Goal: Check status: Check status

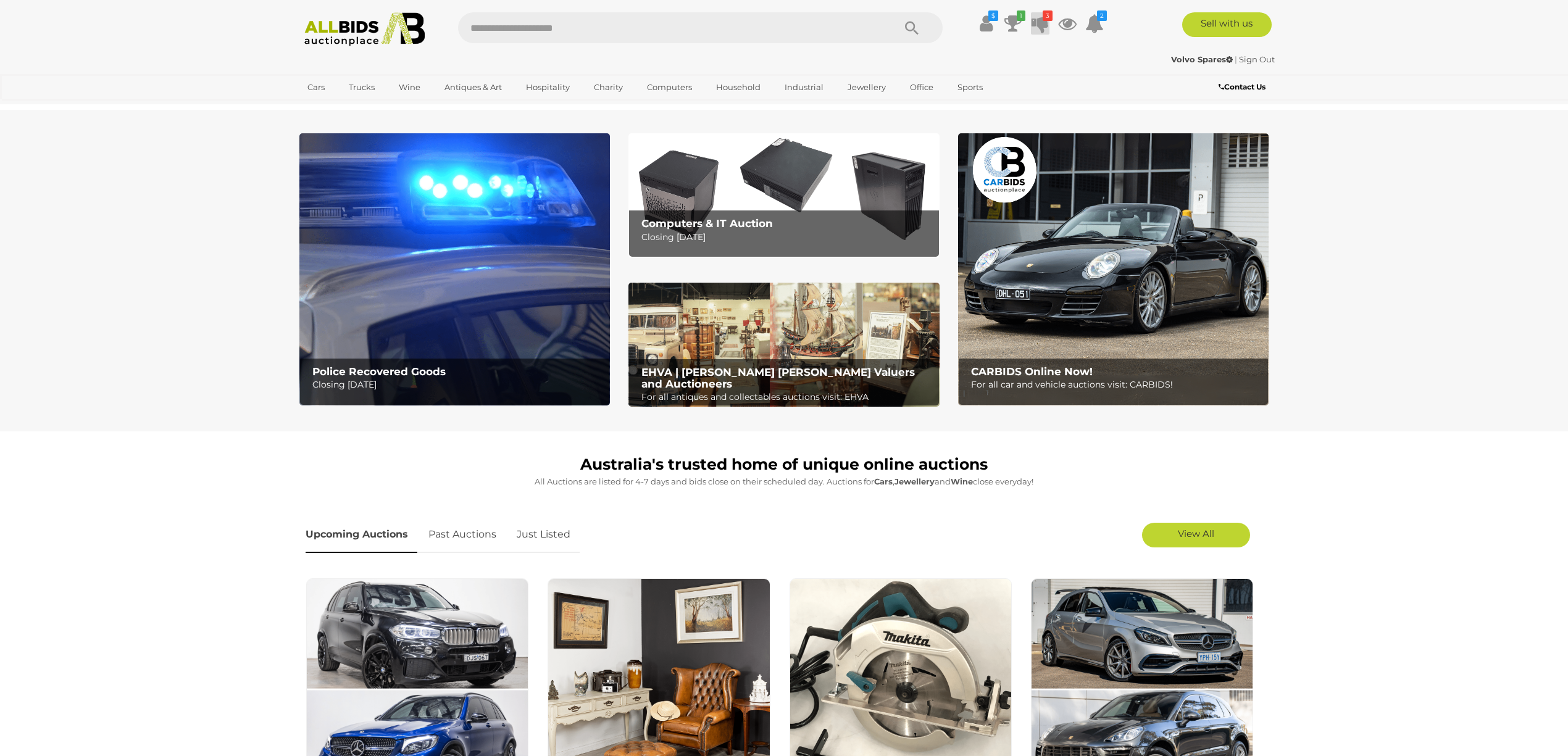
click at [1043, 17] on icon "3" at bounding box center [1047, 15] width 10 height 10
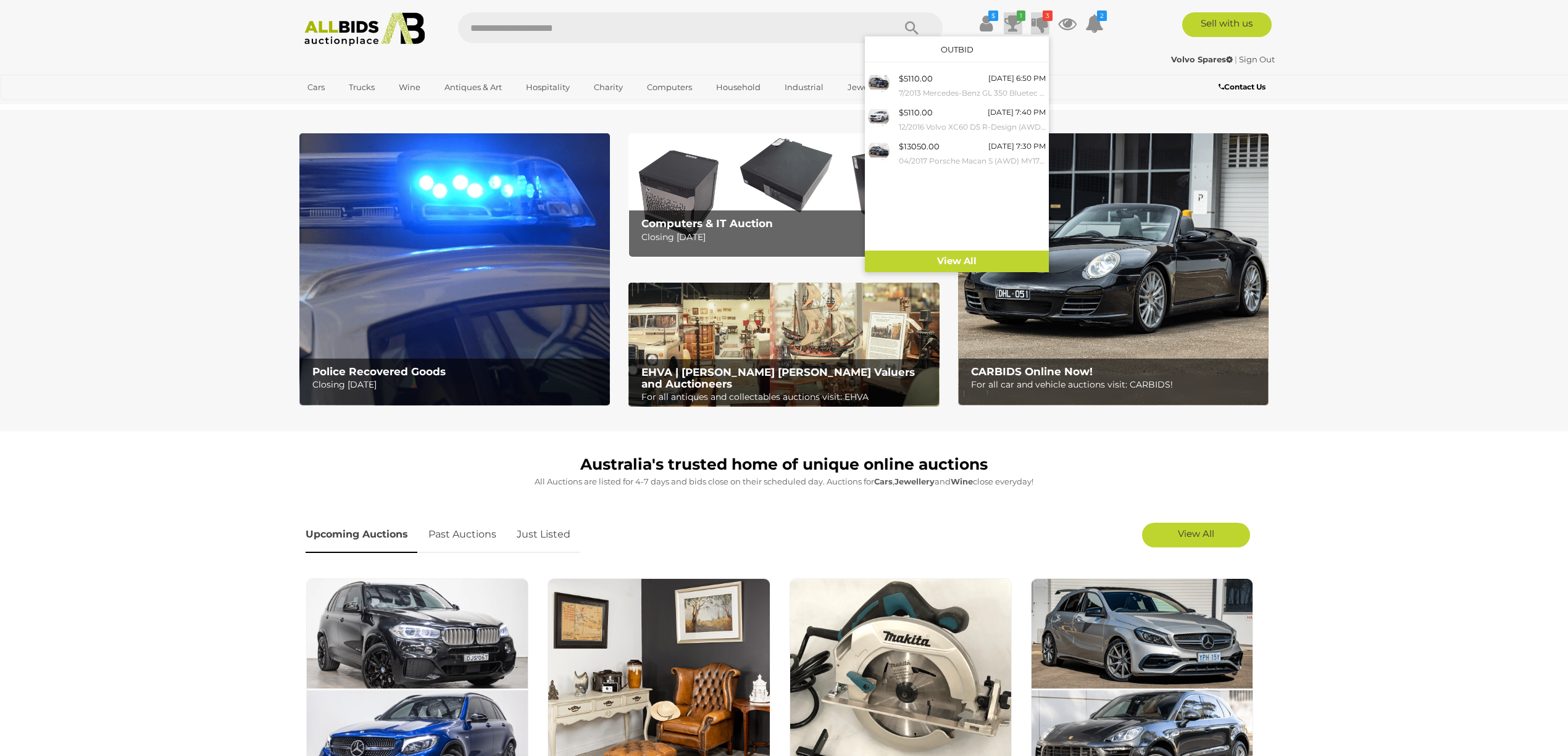
click at [1013, 24] on icon at bounding box center [1013, 23] width 17 height 22
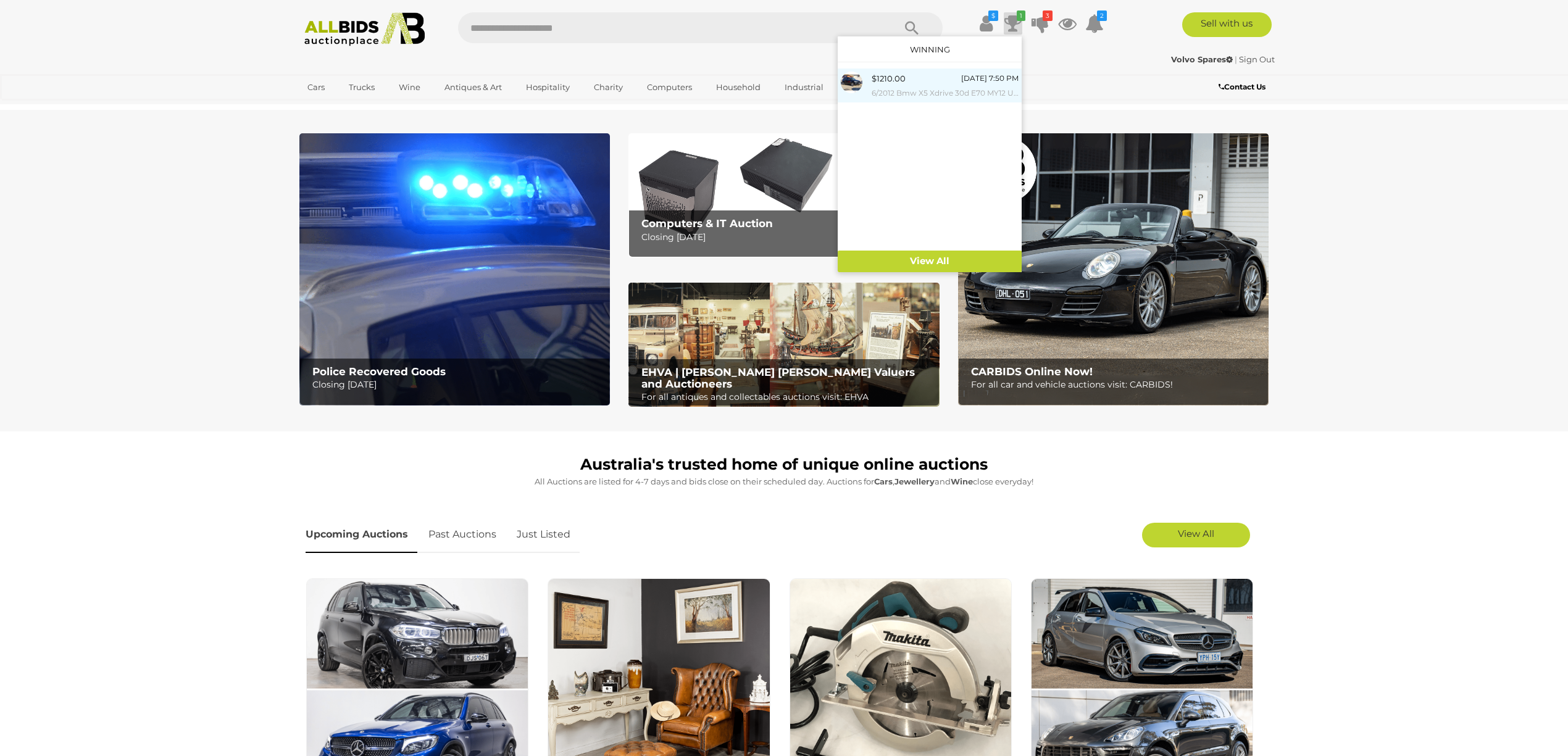
click at [855, 84] on img at bounding box center [852, 82] width 22 height 22
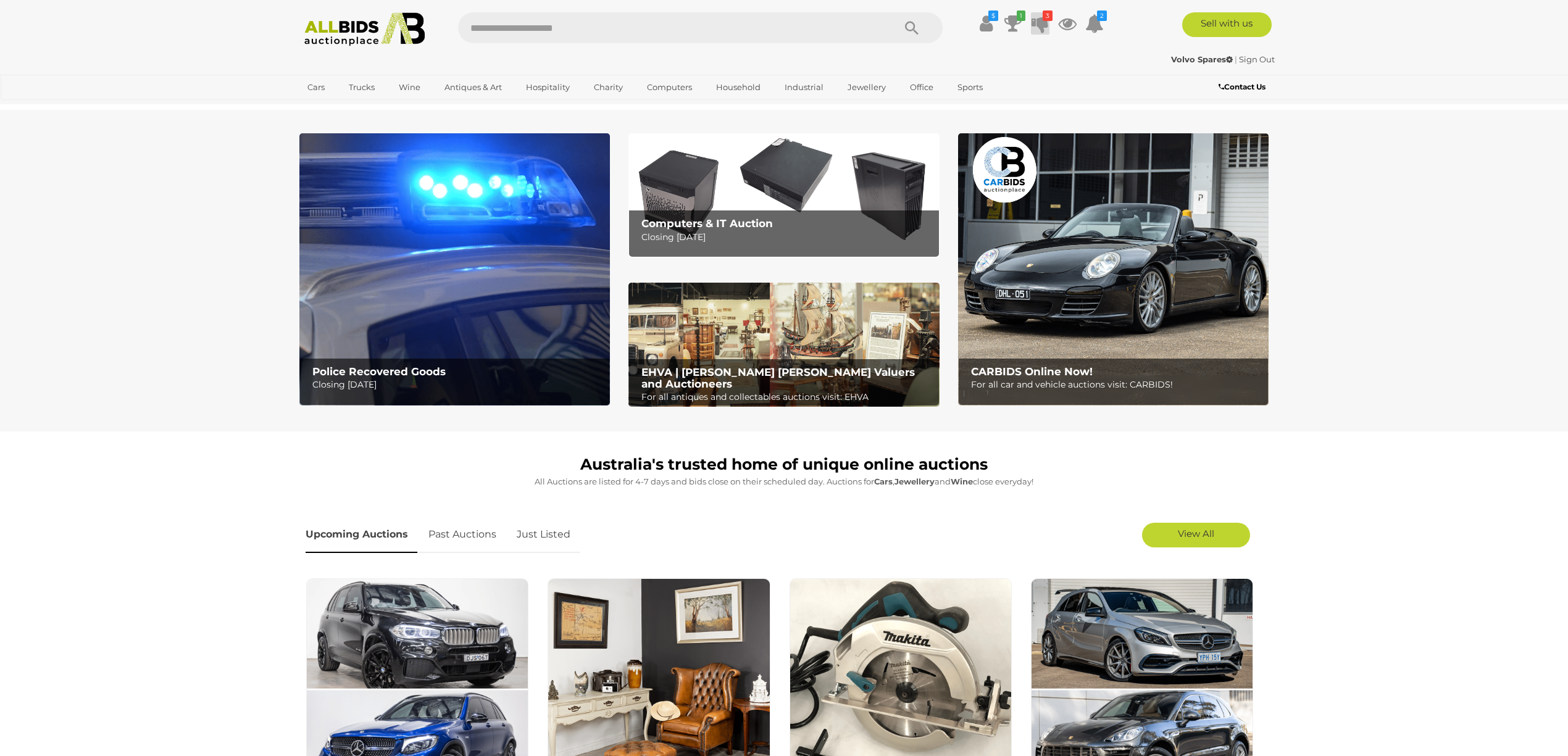
click at [1039, 17] on icon at bounding box center [1040, 23] width 17 height 22
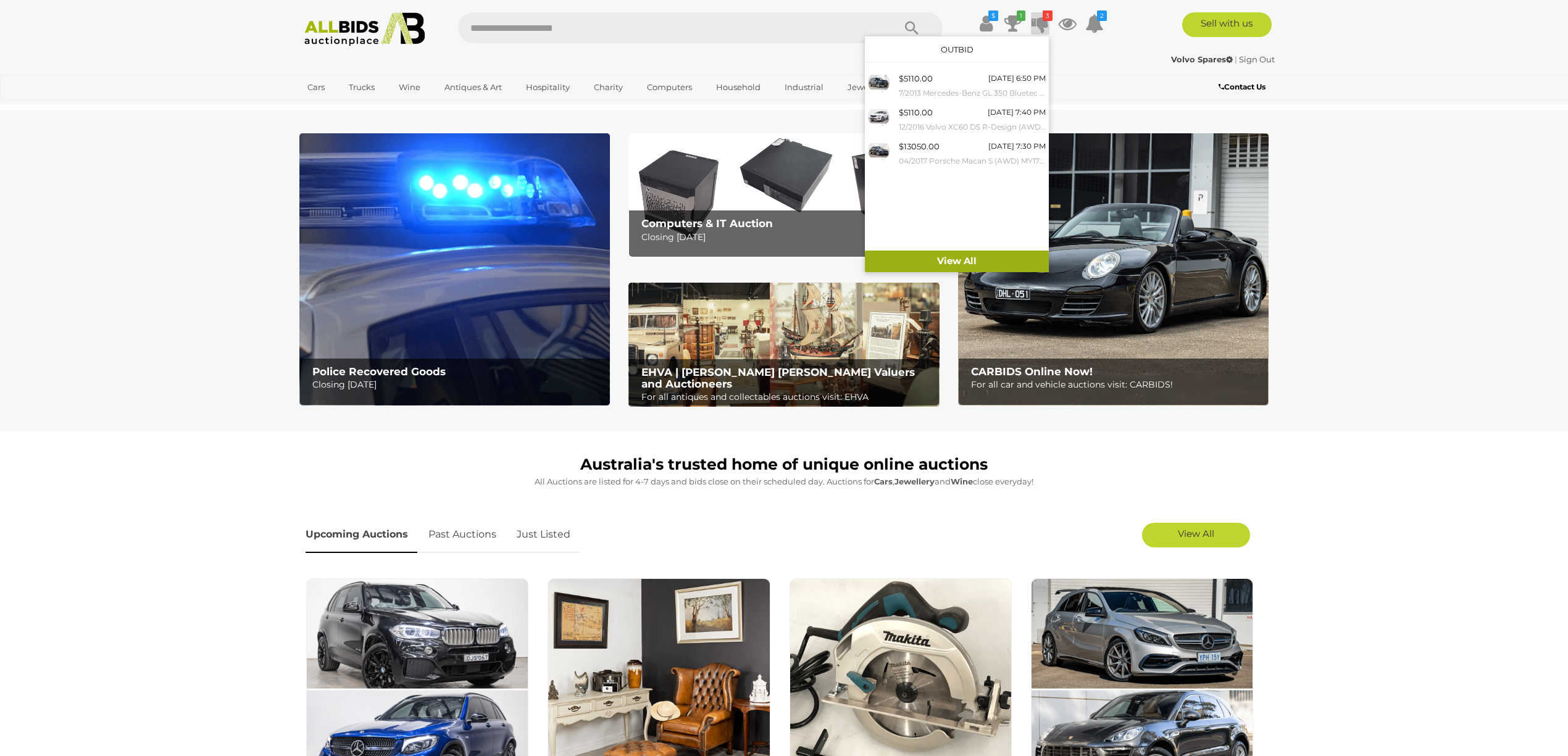
click at [948, 259] on link "View All" at bounding box center [956, 261] width 184 height 22
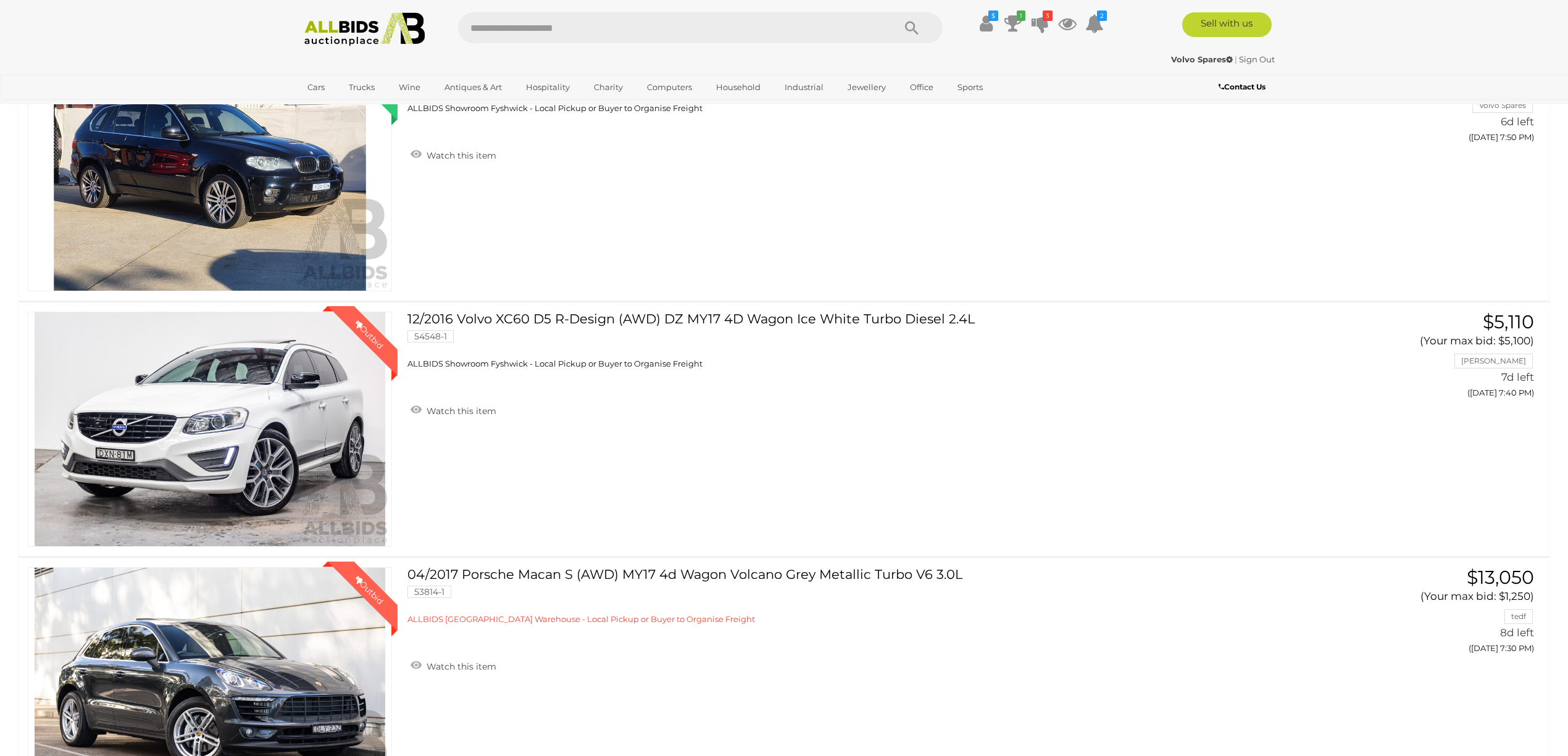
scroll to position [411, 0]
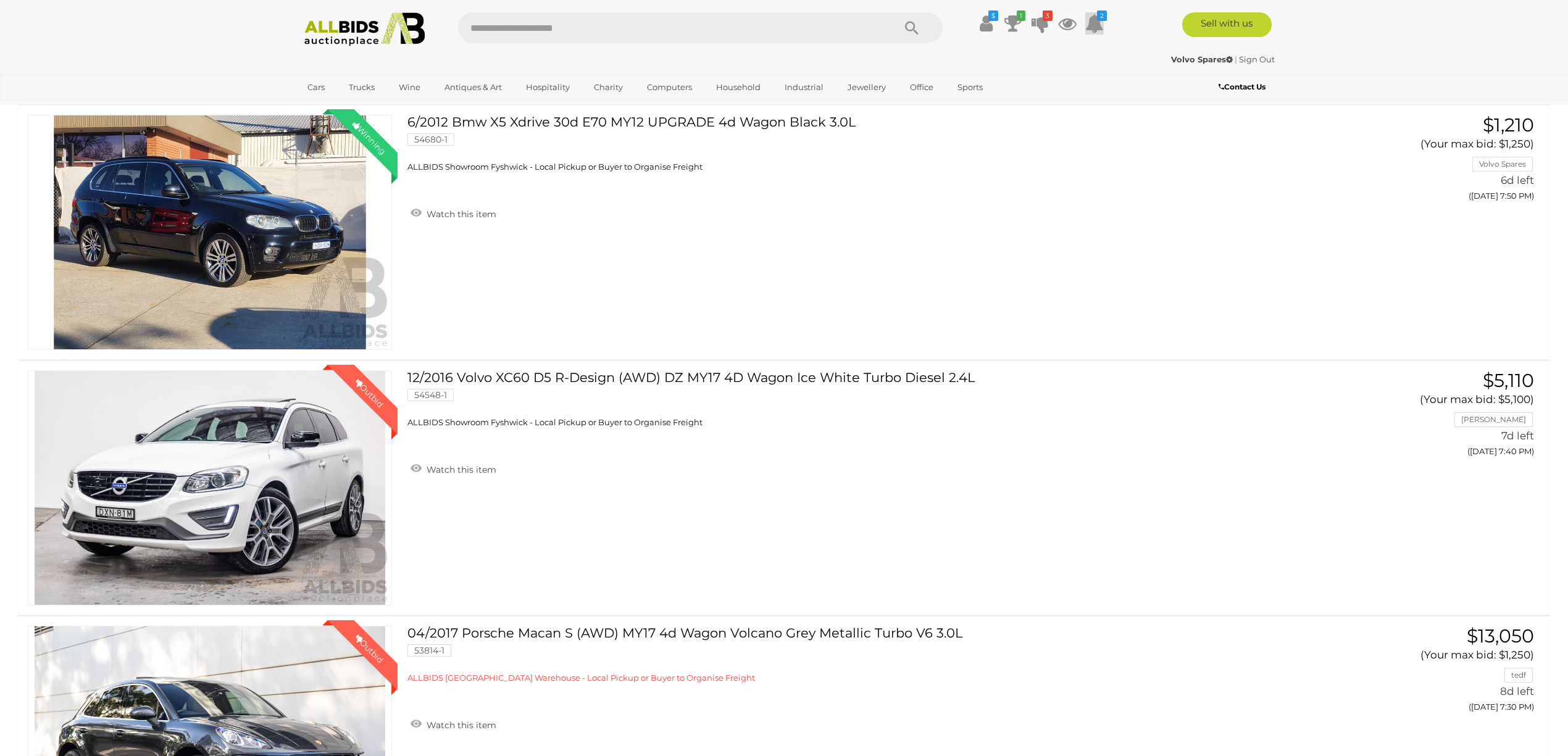
click at [1092, 20] on icon at bounding box center [1094, 23] width 18 height 22
